Goal: Information Seeking & Learning: Find contact information

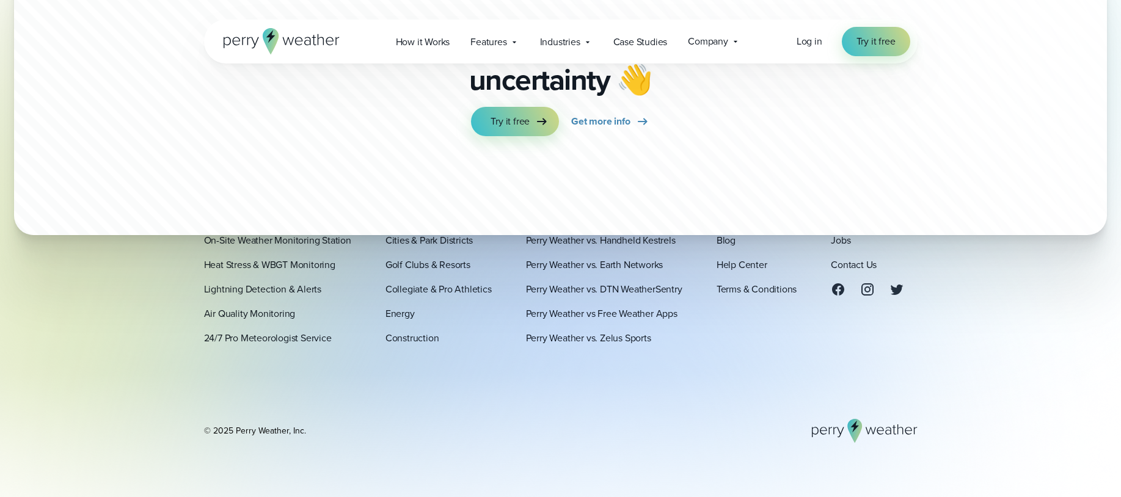
scroll to position [3306, 0]
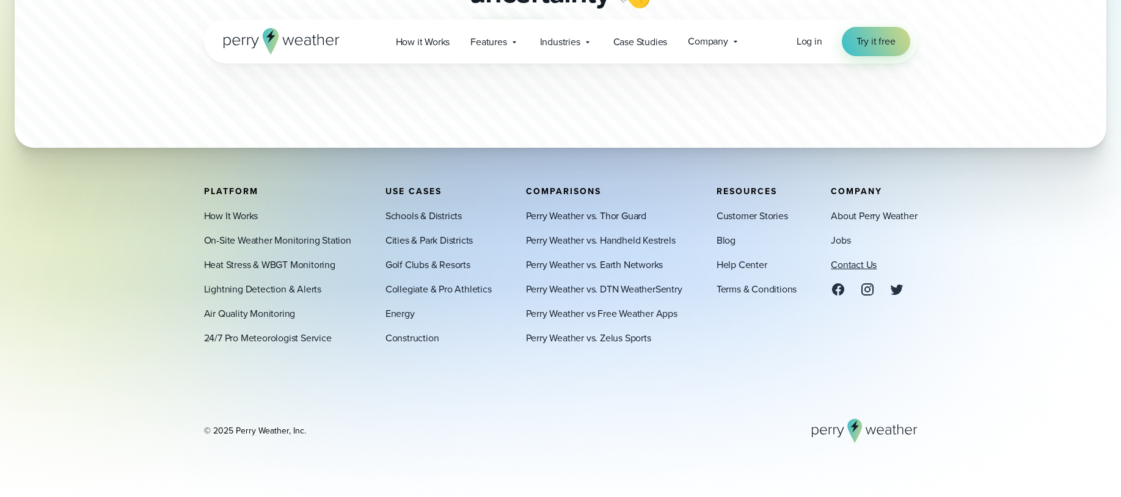
click at [860, 263] on link "Contact Us" at bounding box center [854, 265] width 46 height 15
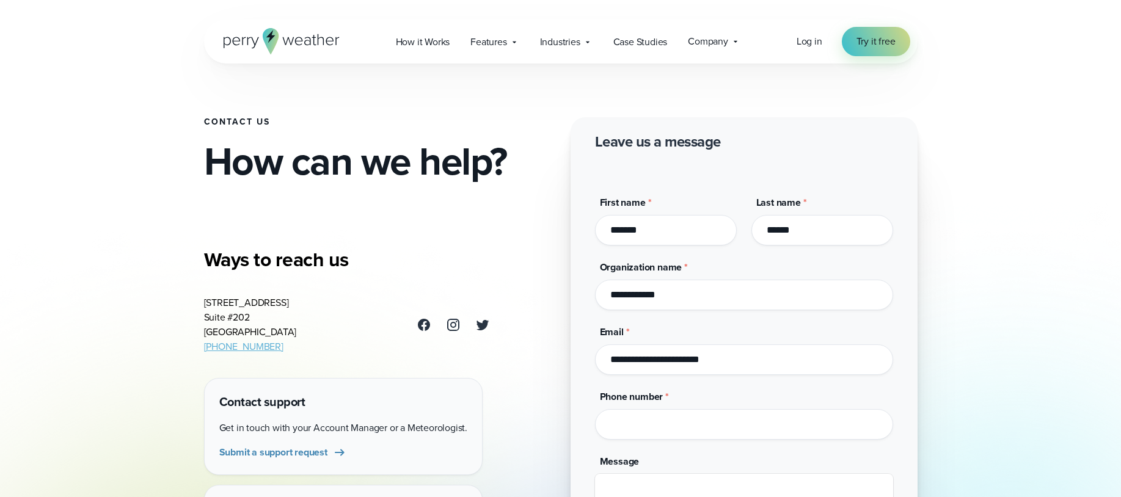
drag, startPoint x: 203, startPoint y: 306, endPoint x: 249, endPoint y: 316, distance: 46.8
click at [249, 316] on address "3102 Oak Lawn Ave Suite #202 Dallas, TX 75219 (469) 546-5082" at bounding box center [250, 325] width 93 height 59
copy address "3102 Oak Lawn Ave Suite #202"
drag, startPoint x: 114, startPoint y: 297, endPoint x: 183, endPoint y: 293, distance: 69.7
click at [116, 297] on div "Open Menu Log in Try it free How it Works" at bounding box center [560, 502] width 1121 height 1004
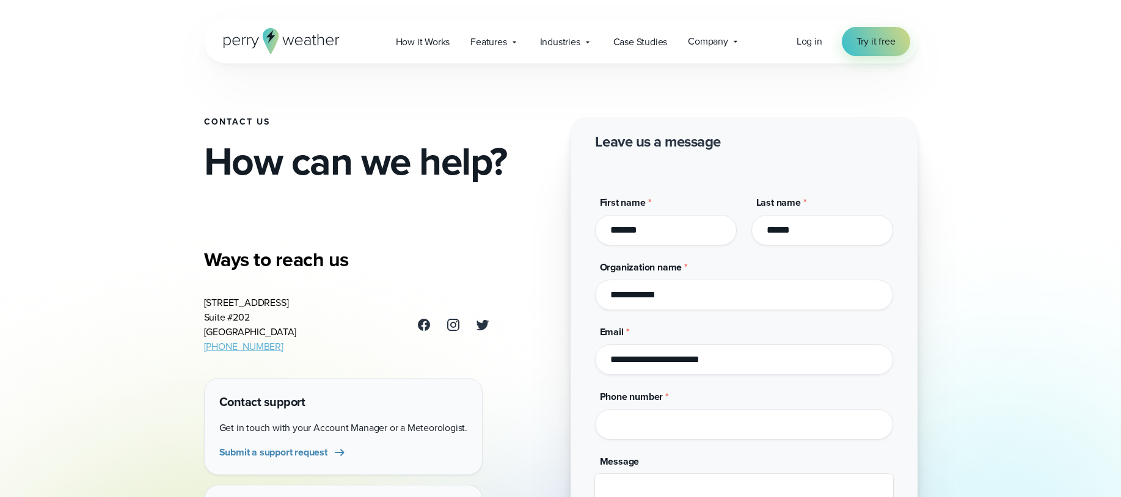
drag, startPoint x: 203, startPoint y: 304, endPoint x: 283, endPoint y: 329, distance: 84.4
click at [283, 329] on div "Contact Us How can we help? Ways to reach us 3102 Oak Lawn Ave Suite #202 Dalla…" at bounding box center [560, 293] width 879 height 586
copy address "3102 Oak Lawn Ave Suite #202 Dallas, TX 75219"
